Goal: Information Seeking & Learning: Learn about a topic

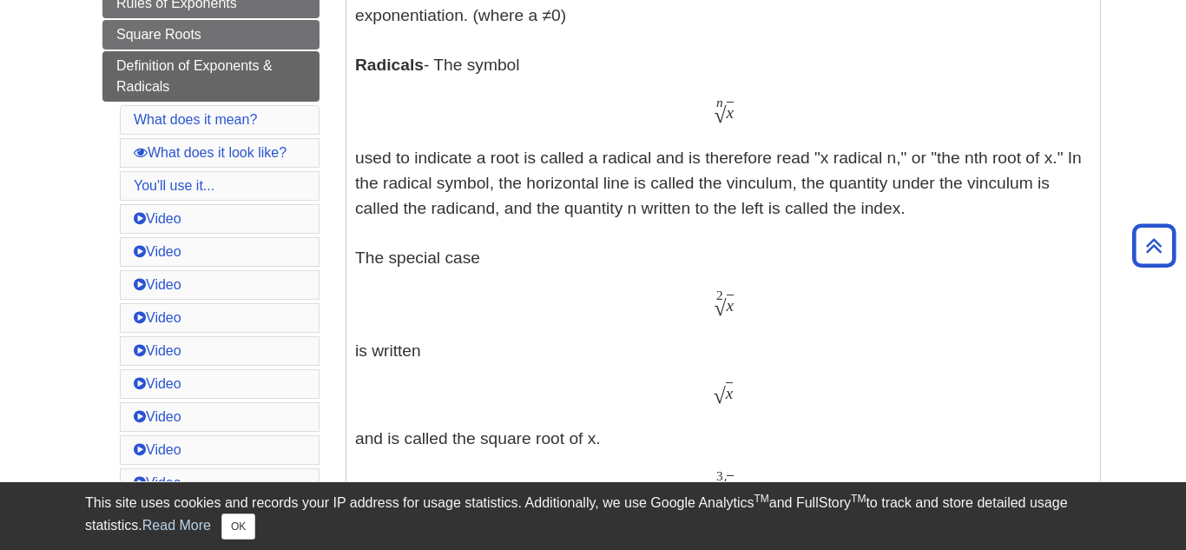
scroll to position [571, 0]
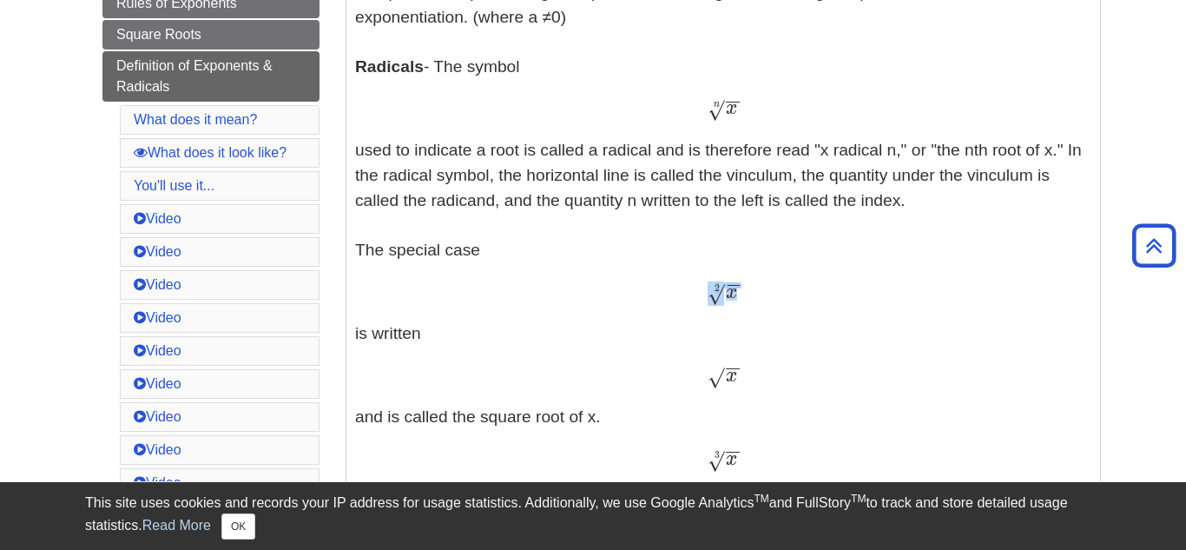
drag, startPoint x: 707, startPoint y: 298, endPoint x: 742, endPoint y: 297, distance: 35.6
click at [742, 297] on div "x − − √ 2 x 2" at bounding box center [723, 292] width 736 height 25
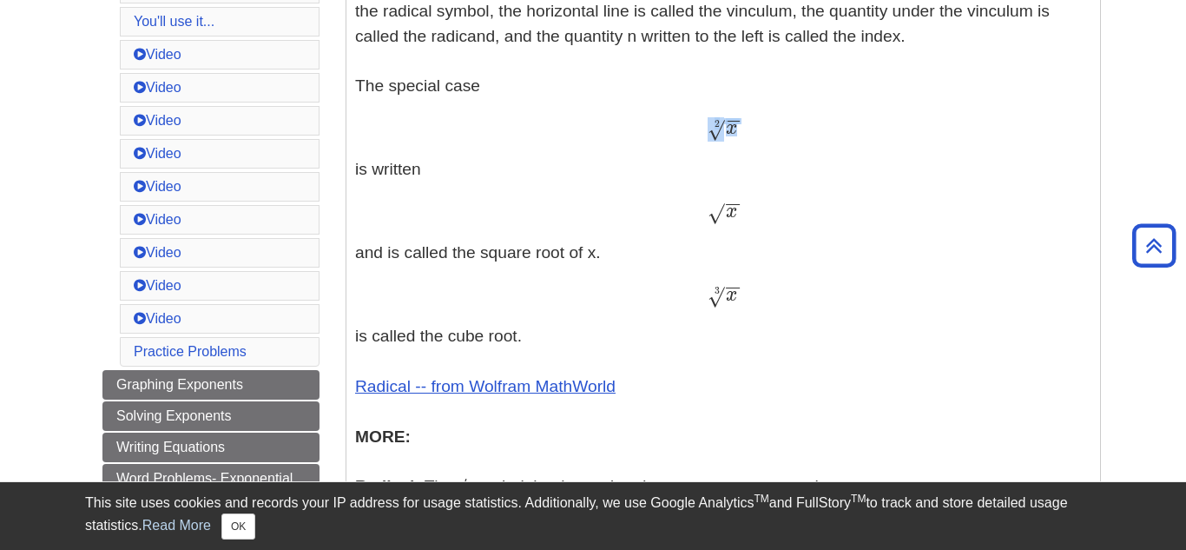
scroll to position [758, 0]
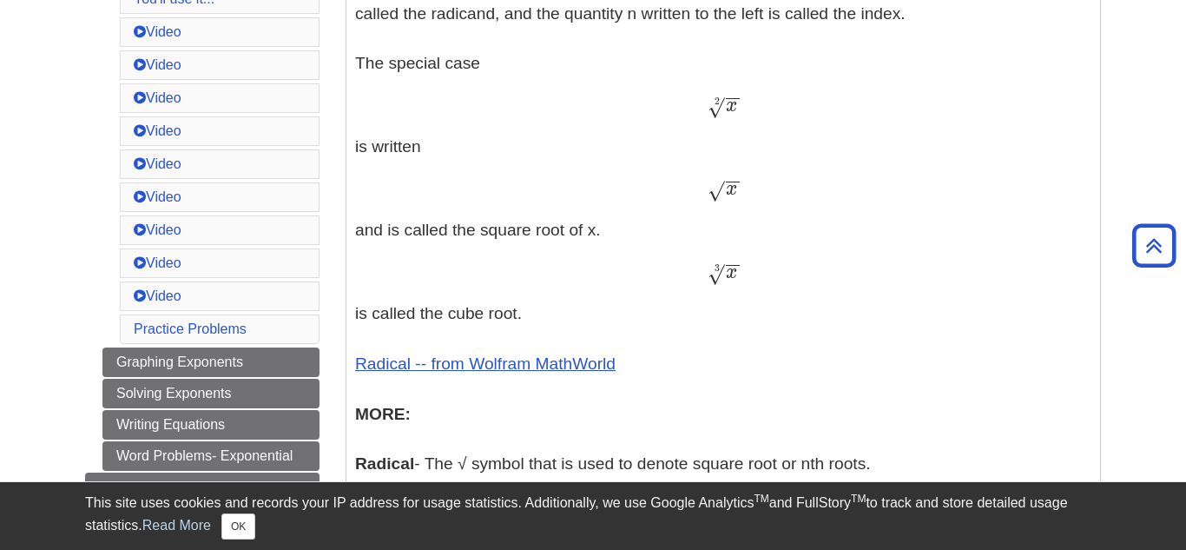
click at [683, 289] on p "Exponents - An exponent is the power p in an expression of the form a p a p The…" at bounding box center [723, 193] width 736 height 967
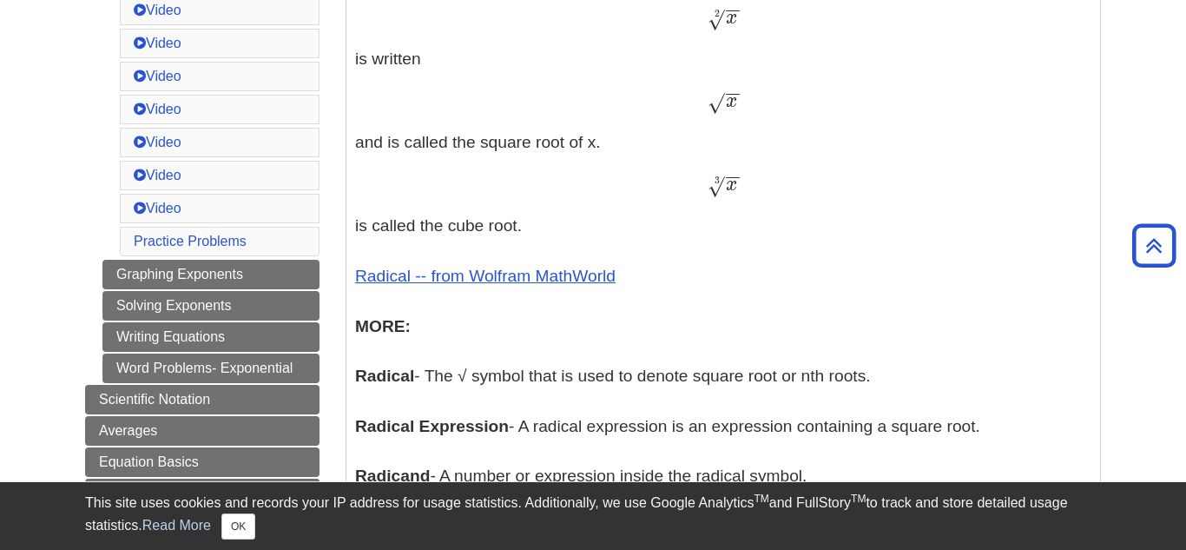
scroll to position [828, 0]
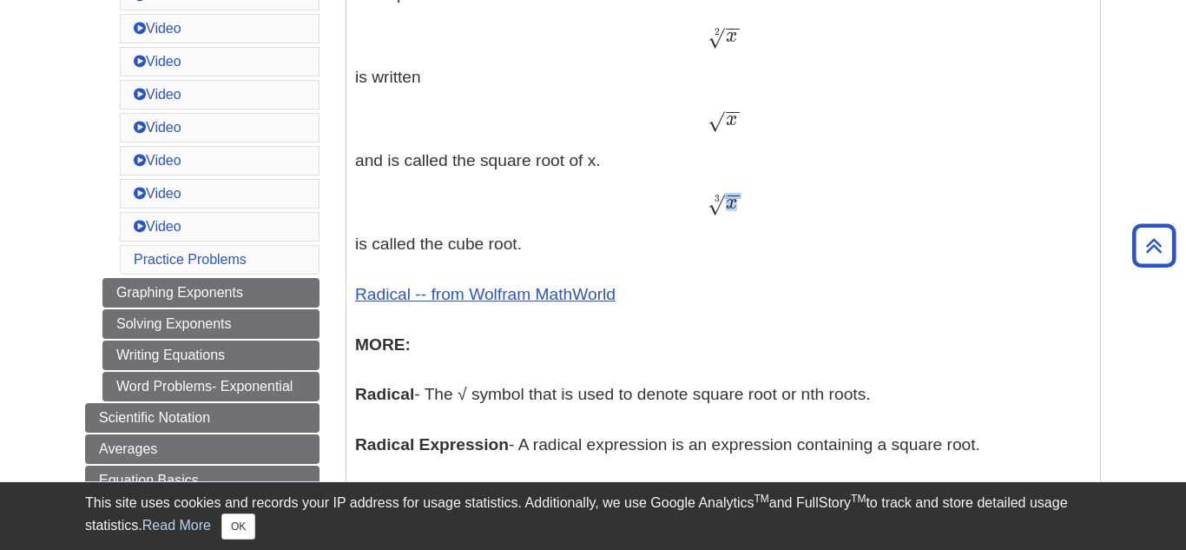
drag, startPoint x: 709, startPoint y: 209, endPoint x: 731, endPoint y: 206, distance: 22.0
click at [731, 208] on span "x − − √ 3" at bounding box center [723, 208] width 30 height 0
click at [737, 208] on span "x − − √ 3" at bounding box center [723, 201] width 30 height 23
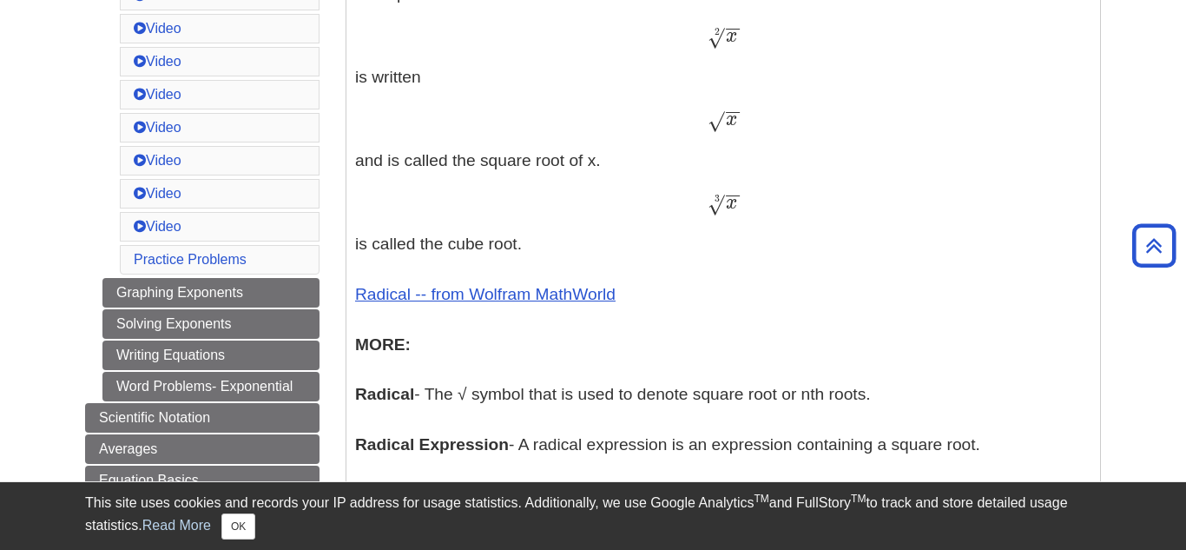
click at [737, 208] on span "x − − √ 3" at bounding box center [723, 201] width 30 height 23
drag, startPoint x: 711, startPoint y: 208, endPoint x: 744, endPoint y: 210, distance: 33.1
click at [744, 210] on div "x − − √ 3 x 3" at bounding box center [723, 202] width 736 height 25
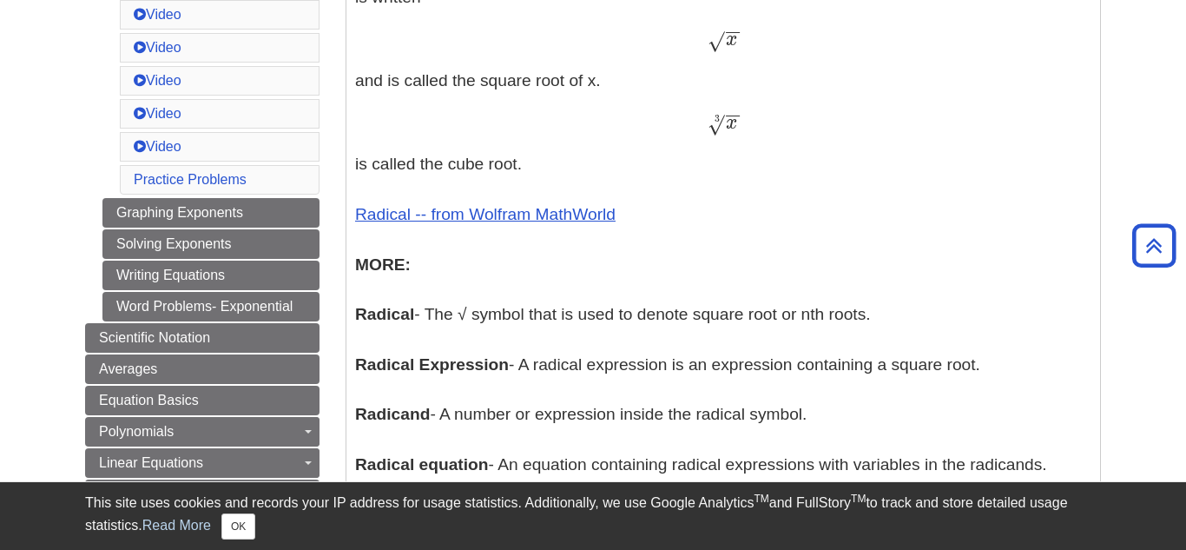
scroll to position [933, 0]
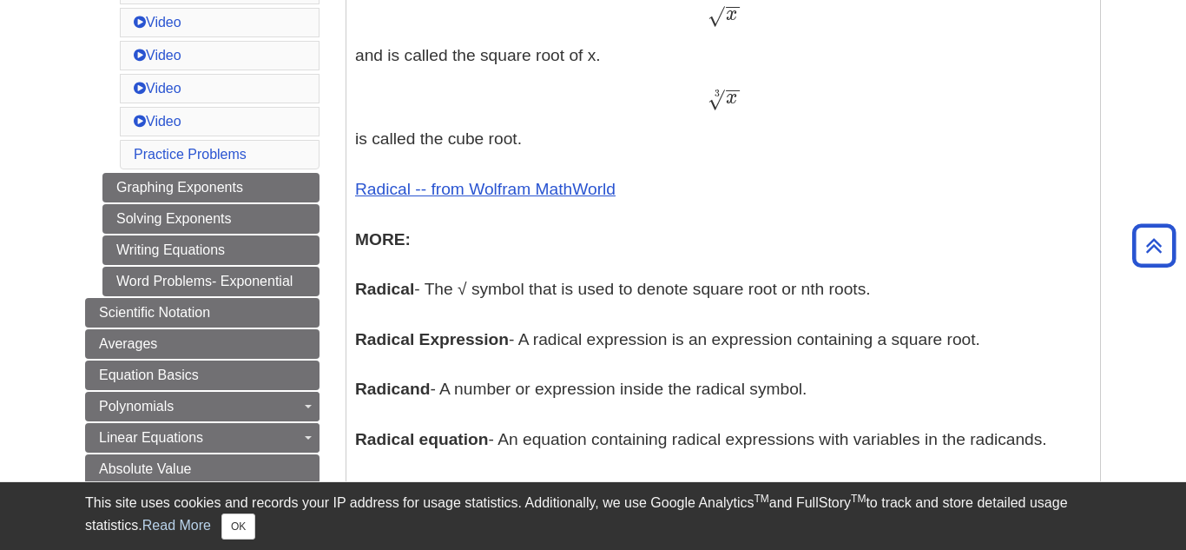
click at [618, 408] on p "Exponents - An exponent is the power p in an expression of the form a p a p The…" at bounding box center [723, 18] width 736 height 967
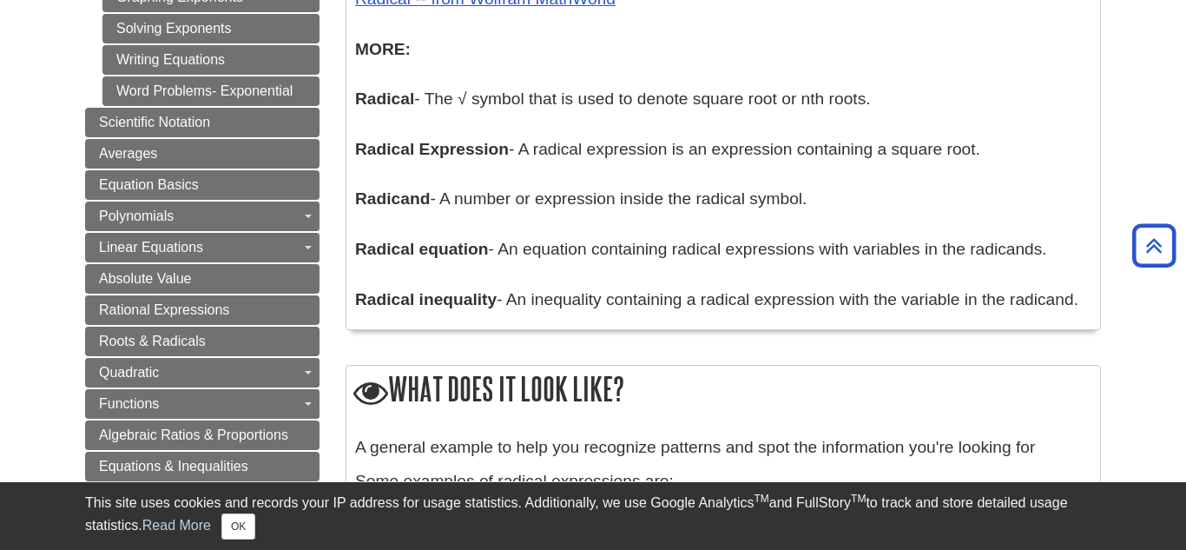
scroll to position [1124, 0]
